Goal: Check status

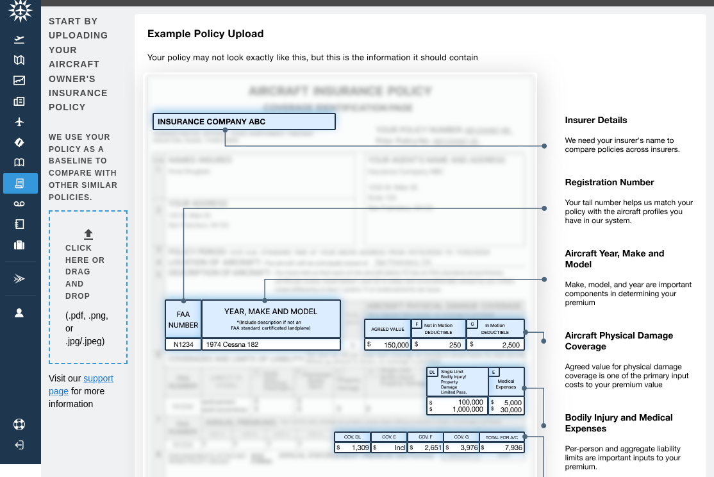
scroll to position [12, 0]
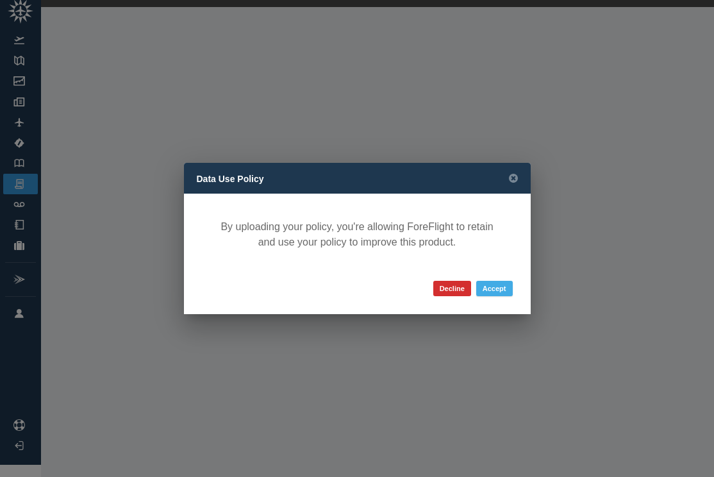
click at [488, 286] on button "Accept" at bounding box center [494, 288] width 37 height 15
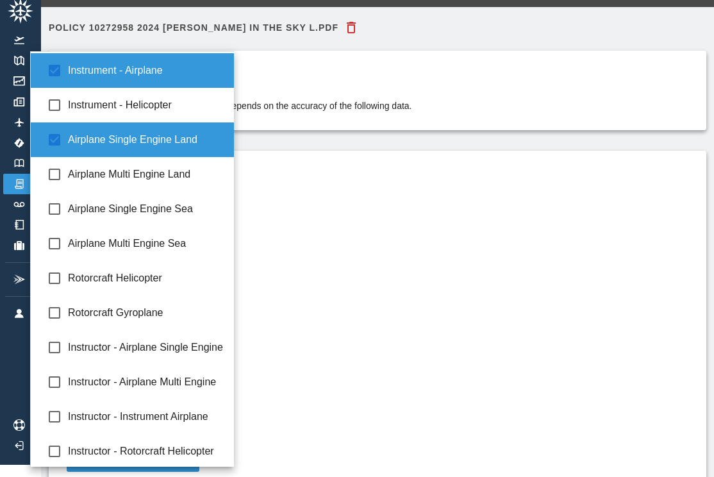
click at [192, 252] on body "**********" at bounding box center [357, 226] width 714 height 477
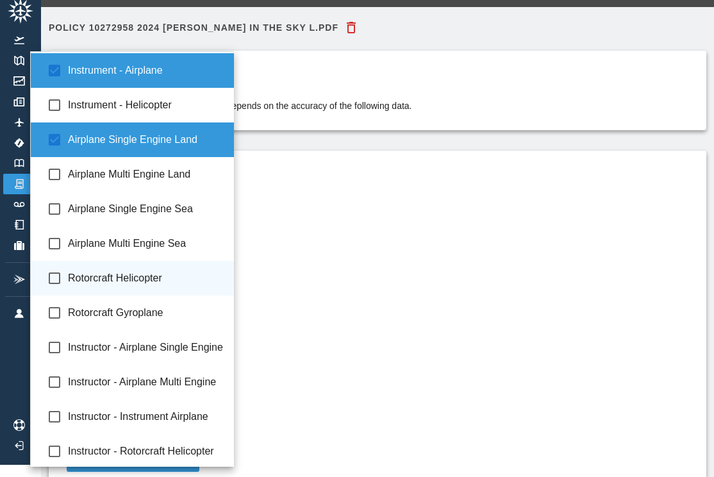
scroll to position [0, 0]
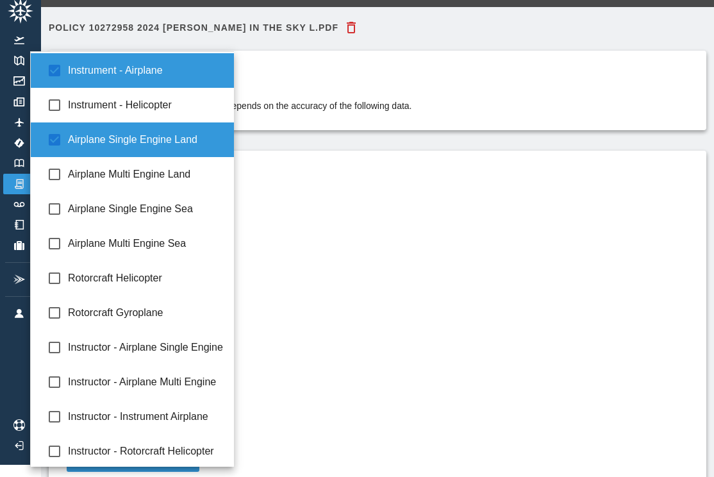
click at [343, 257] on div at bounding box center [357, 238] width 714 height 477
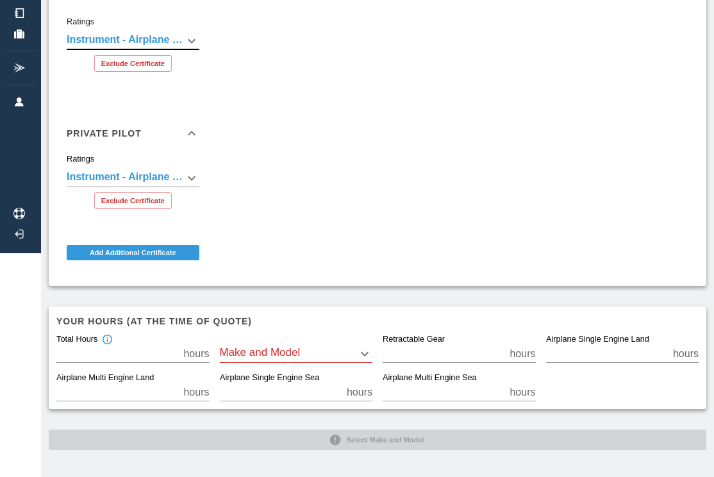
scroll to position [223, 0]
click at [362, 254] on body "**********" at bounding box center [357, 15] width 714 height 477
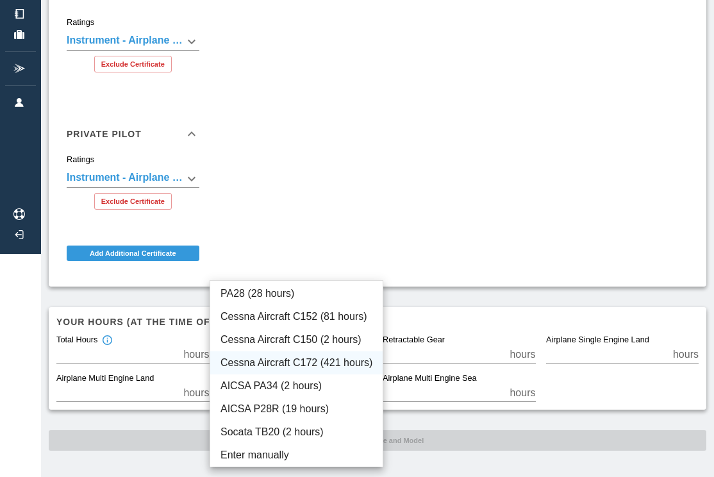
click at [324, 363] on li "Cessna Aircraft C172 (421 hours)" at bounding box center [296, 362] width 172 height 23
type input "****"
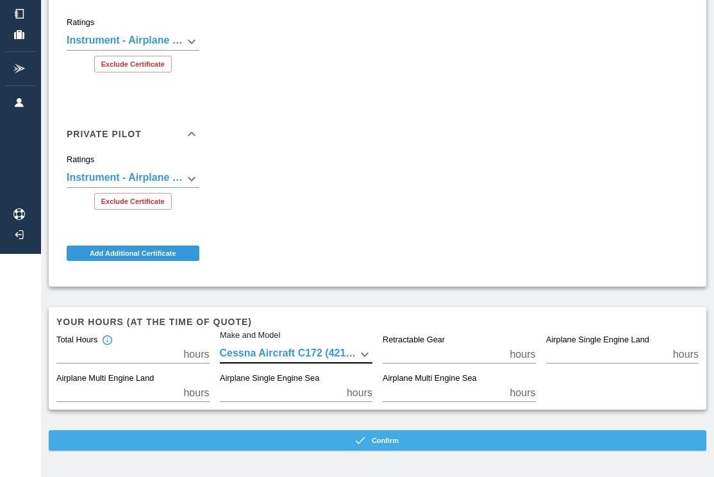
click at [395, 441] on button "Confirm" at bounding box center [377, 440] width 657 height 21
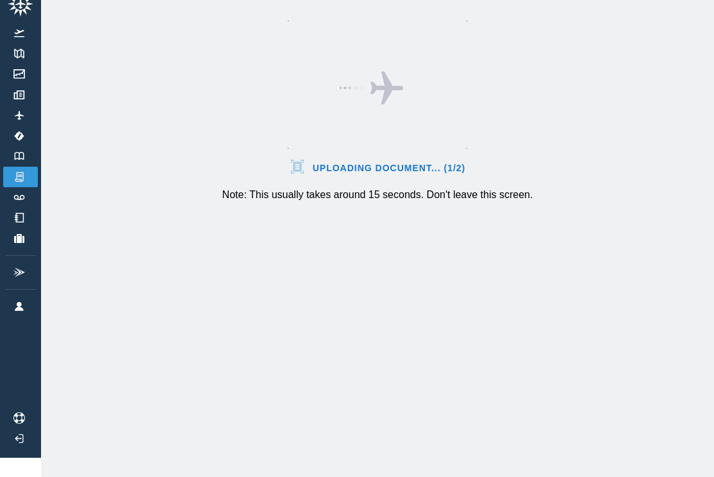
scroll to position [19, 0]
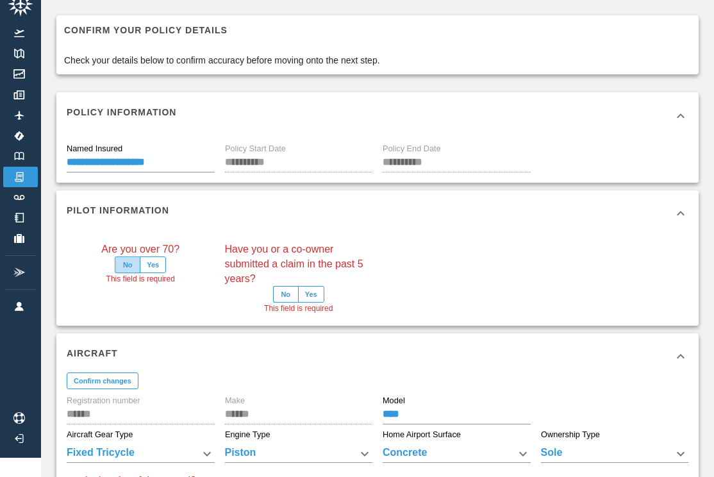
click at [127, 263] on button "No" at bounding box center [128, 264] width 26 height 17
click at [285, 293] on button "No" at bounding box center [286, 294] width 26 height 17
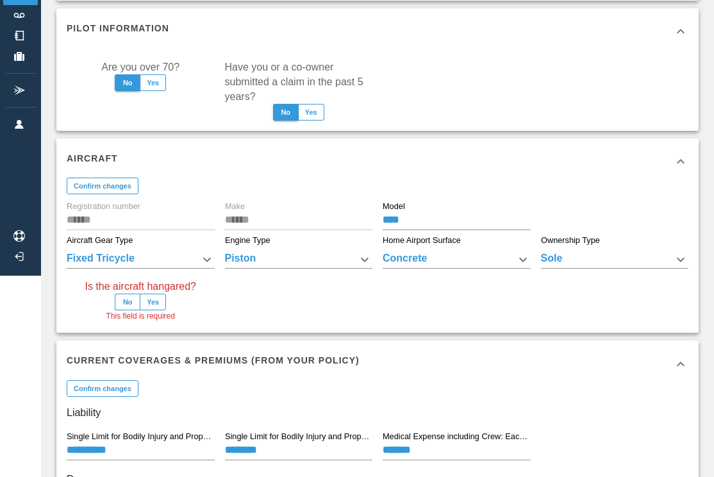
scroll to position [202, 0]
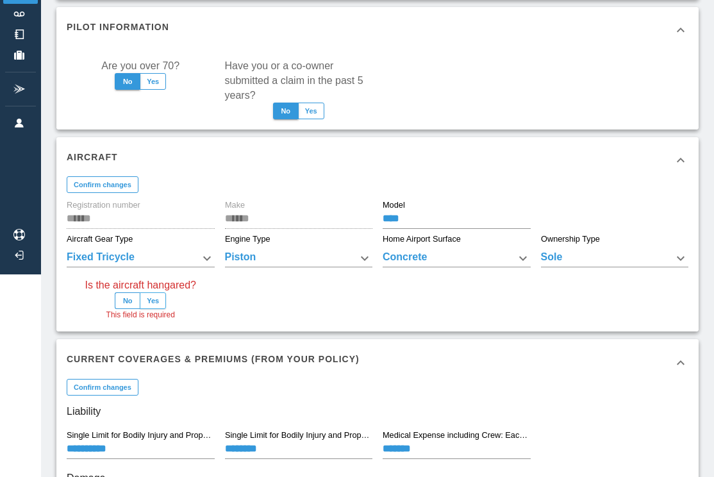
click at [161, 296] on button "Yes" at bounding box center [153, 300] width 26 height 17
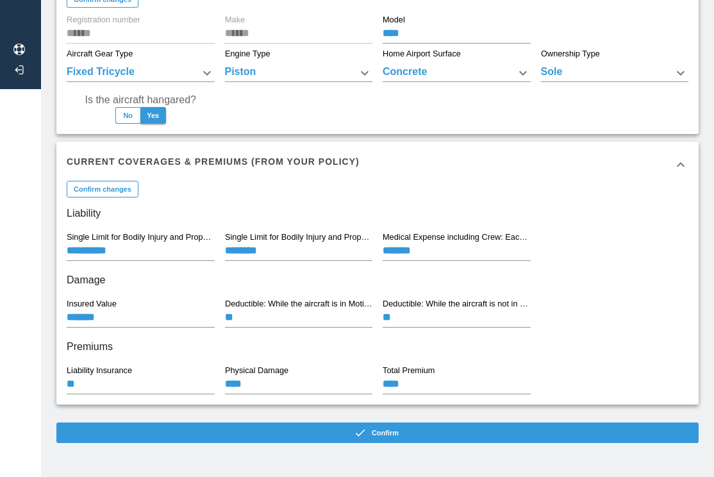
scroll to position [387, 0]
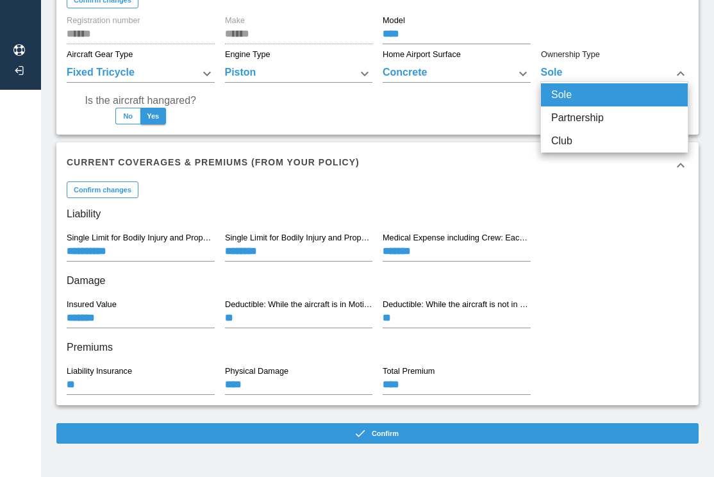
click at [475, 113] on div at bounding box center [357, 238] width 714 height 477
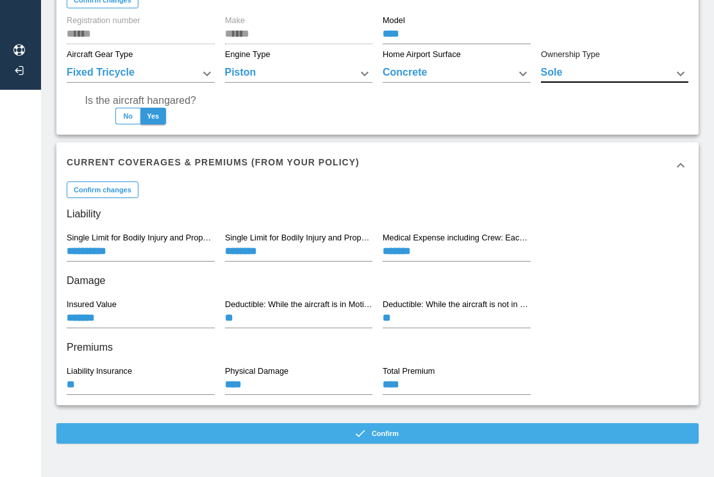
click at [334, 438] on button "Confirm" at bounding box center [377, 433] width 642 height 21
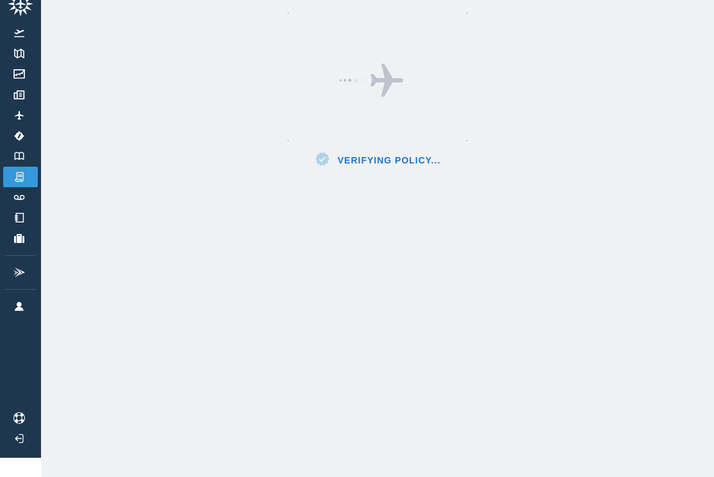
scroll to position [19, 0]
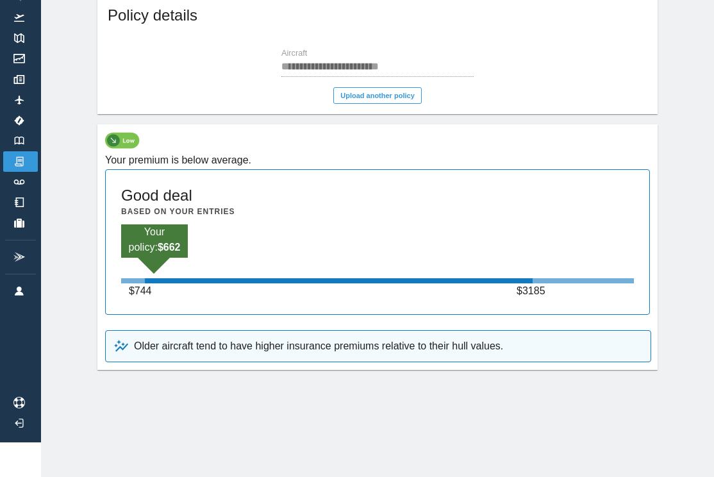
scroll to position [35, 0]
click at [21, 38] on img at bounding box center [19, 38] width 14 height 10
